Goal: Obtain resource: Obtain resource

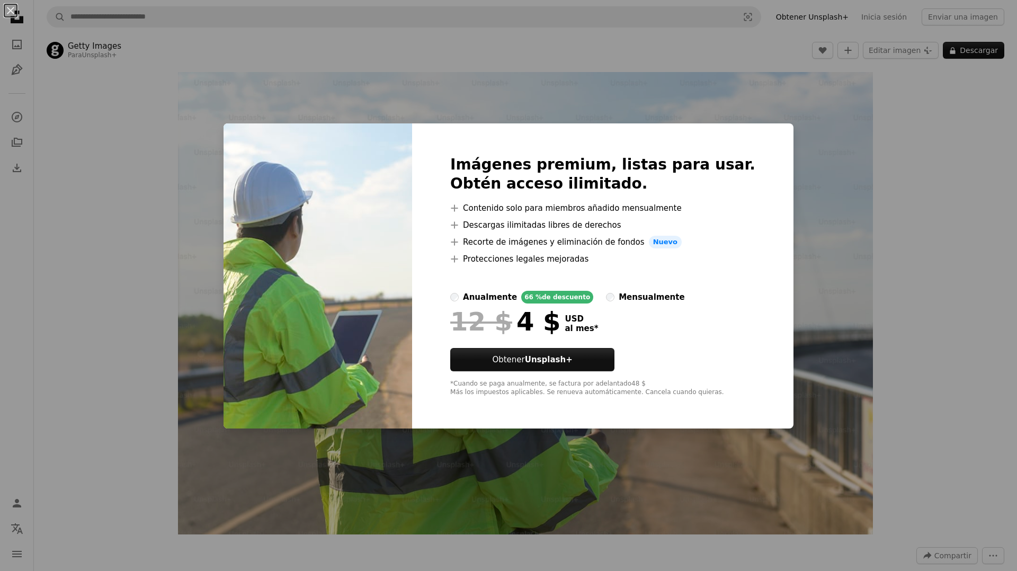
click at [961, 212] on div "An X shape Imágenes premium, listas para usar. Obtén acceso ilimitado. A plus s…" at bounding box center [508, 285] width 1017 height 571
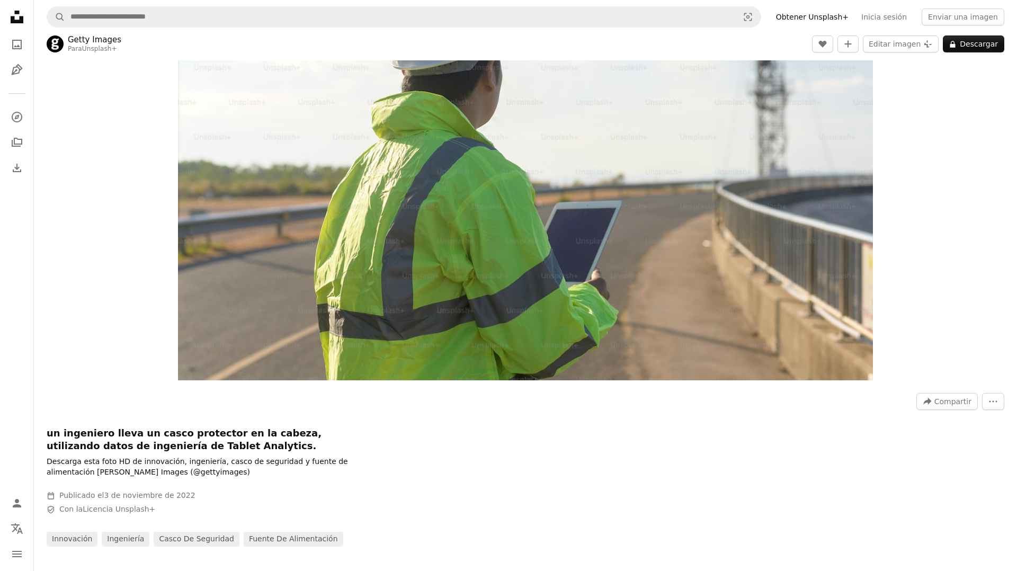
scroll to position [420, 0]
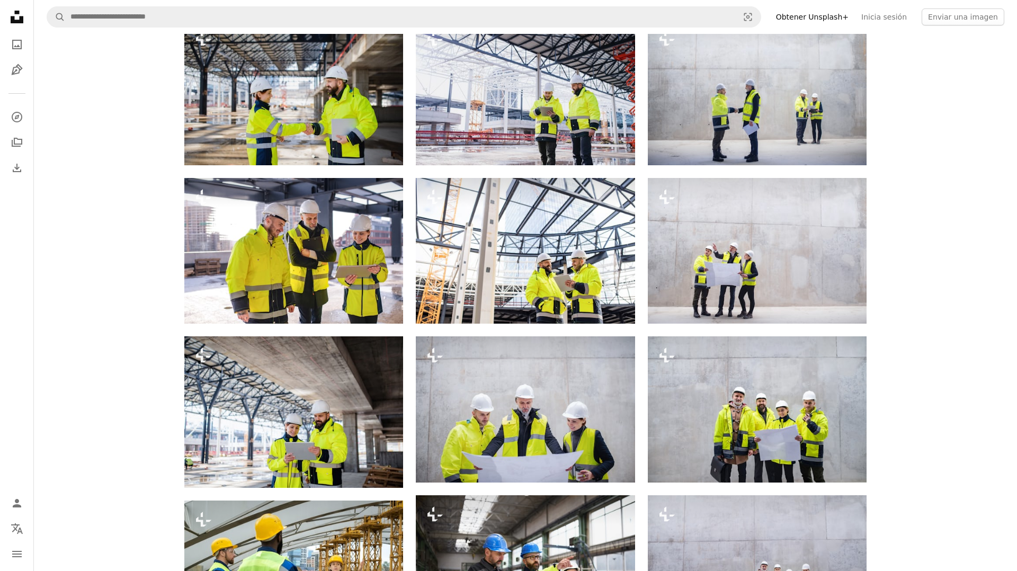
scroll to position [1064, 0]
